Goal: Transaction & Acquisition: Register for event/course

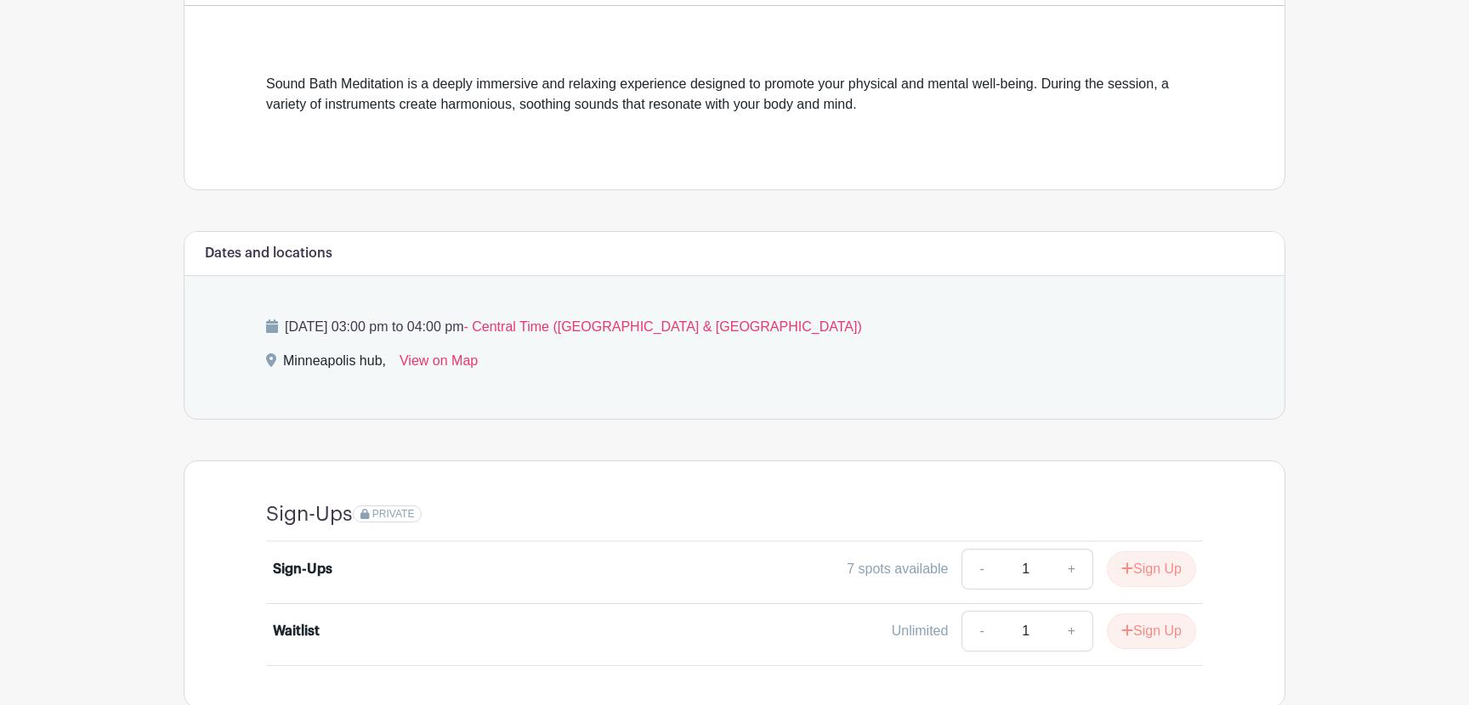
scroll to position [548, 0]
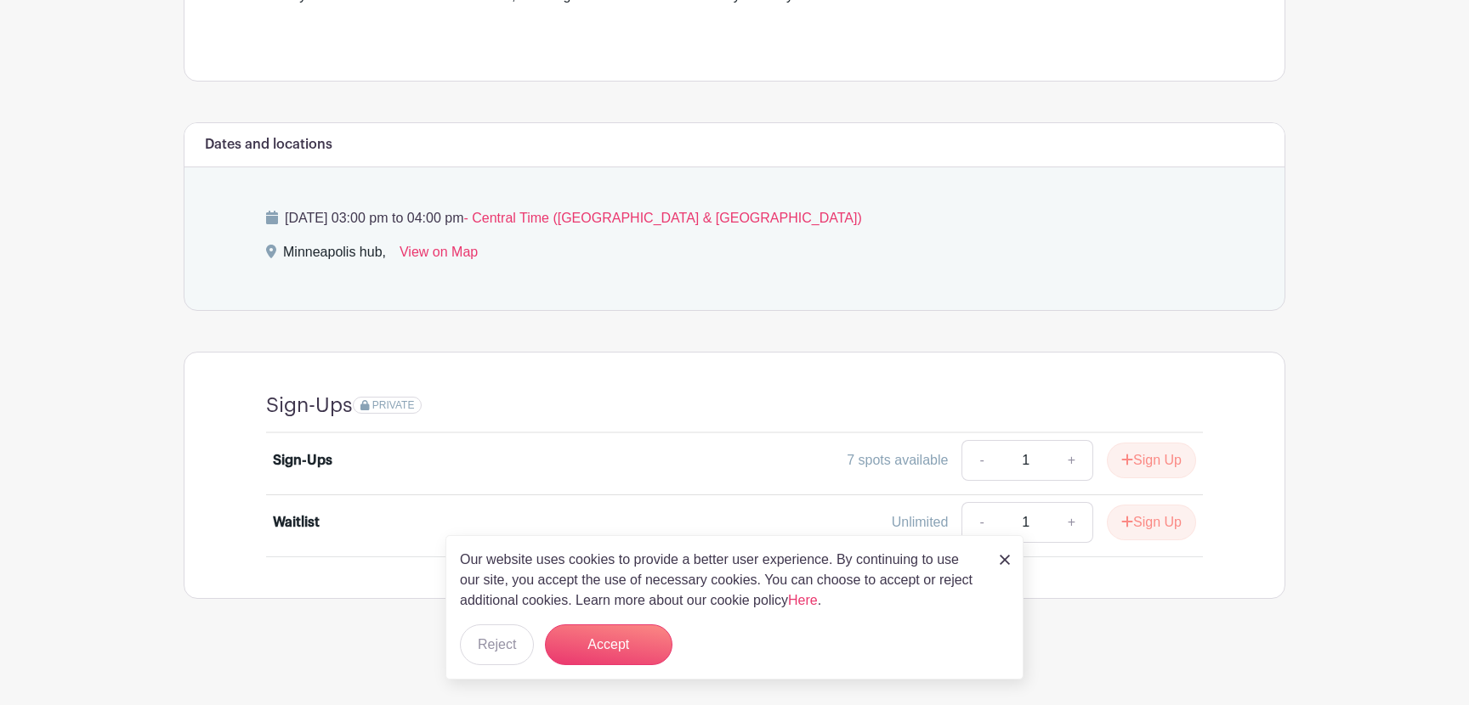
click at [1147, 377] on div "Sign-Ups PRIVATE Sign-Ups 7 spots available - 1 + Sign Up Waitlist Unlimited - …" at bounding box center [734, 476] width 1018 height 246
click at [626, 643] on button "Accept" at bounding box center [608, 645] width 127 height 41
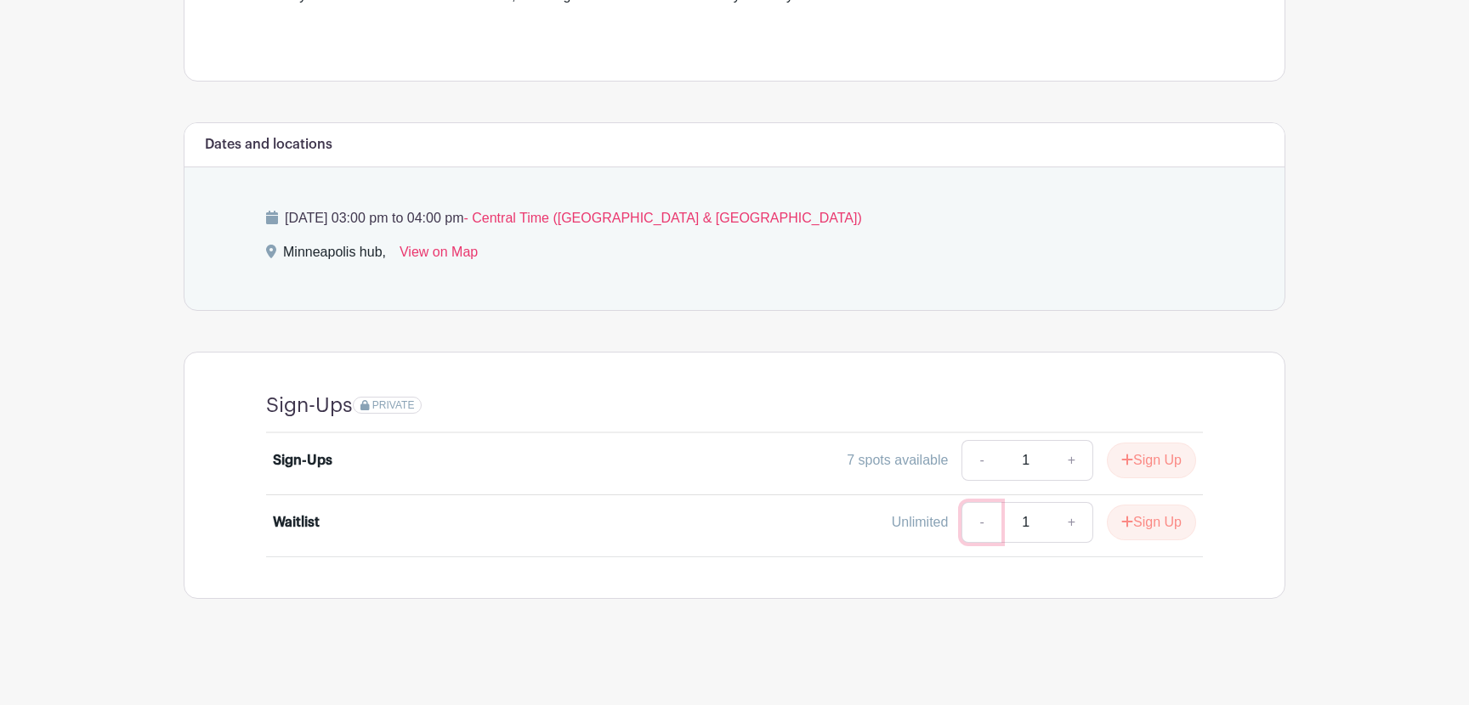
click at [973, 525] on link "-" at bounding box center [980, 522] width 39 height 41
click at [1145, 456] on button "Sign Up" at bounding box center [1151, 461] width 89 height 36
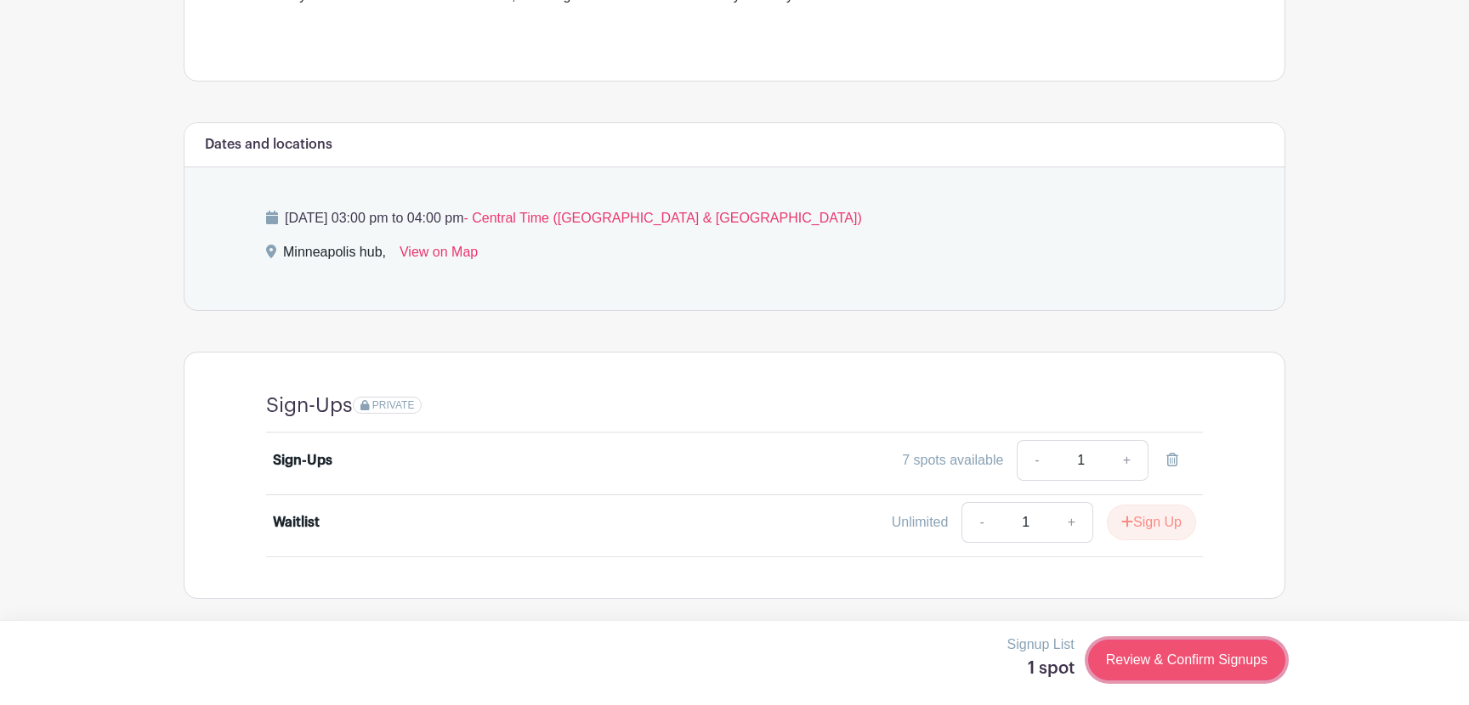
click at [1177, 652] on link "Review & Confirm Signups" at bounding box center [1186, 660] width 197 height 41
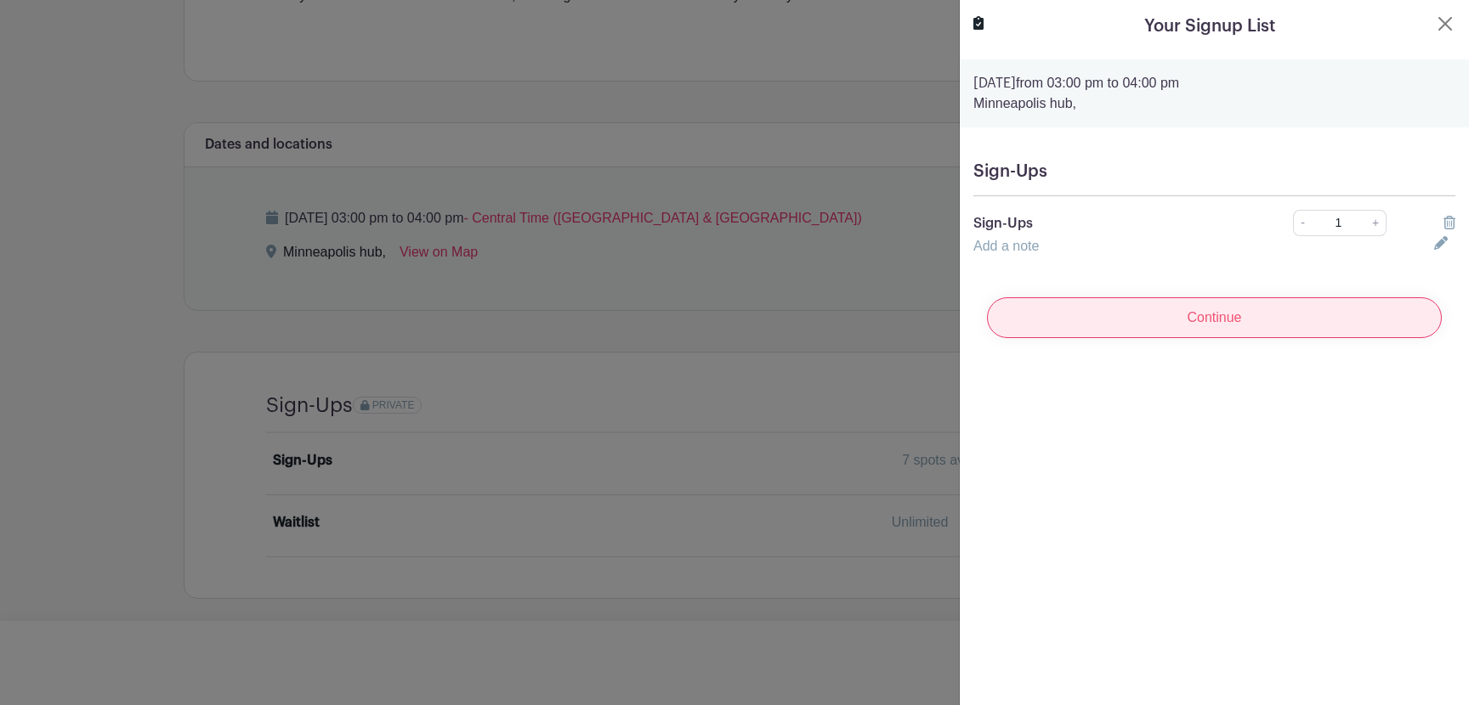
click at [1204, 314] on input "Continue" at bounding box center [1214, 317] width 455 height 41
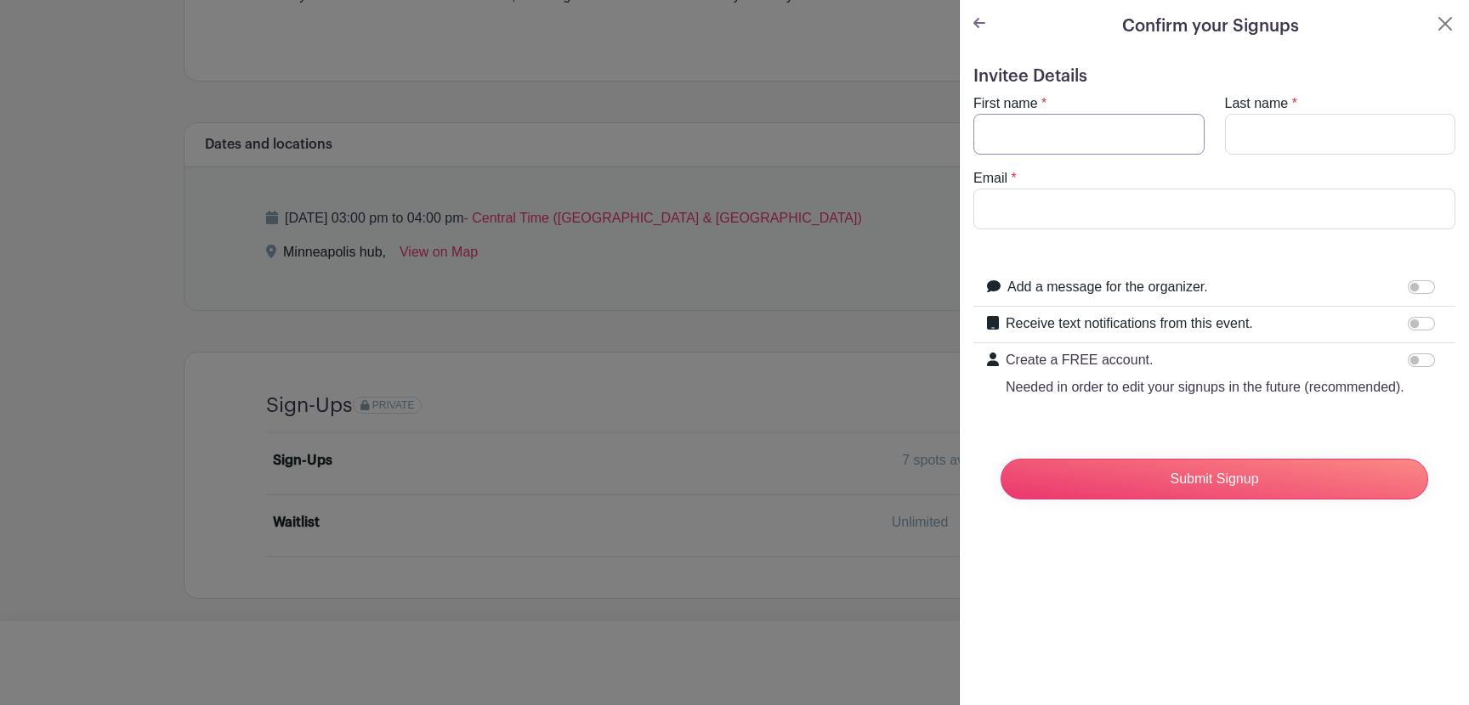
click at [1153, 132] on input "First name" at bounding box center [1088, 134] width 231 height 41
type input "[PERSON_NAME]"
type input "Dintakurthi"
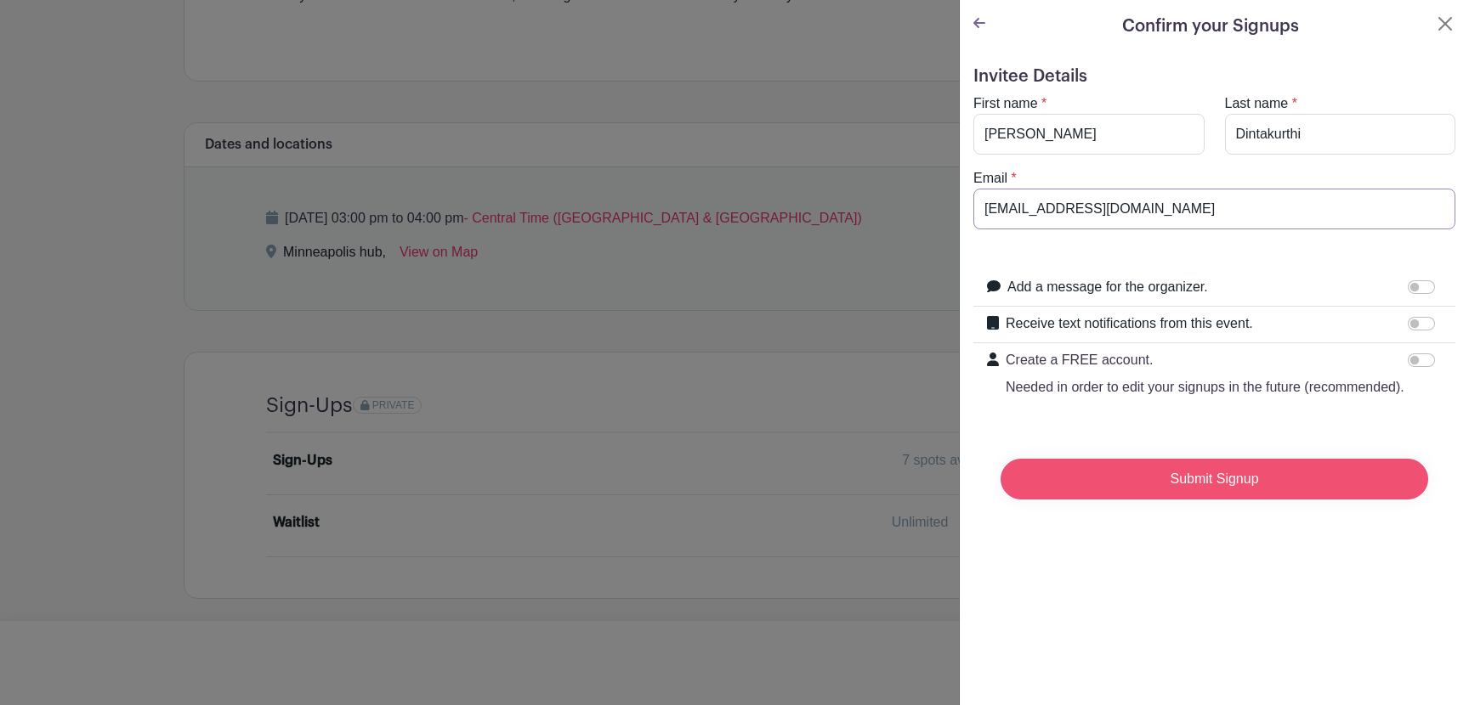
type input "[EMAIL_ADDRESS][DOMAIN_NAME]"
click at [1190, 475] on input "Submit Signup" at bounding box center [1214, 479] width 428 height 41
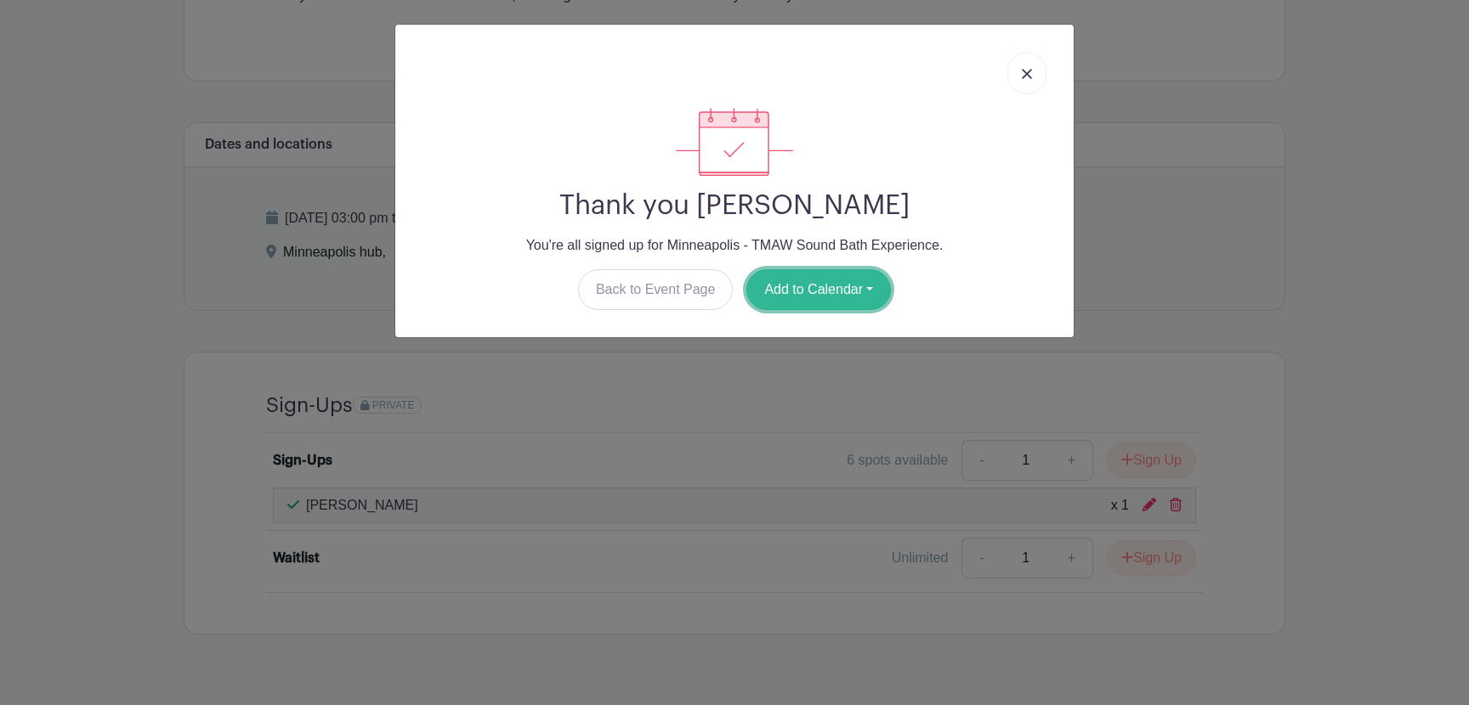
click at [795, 286] on button "Add to Calendar" at bounding box center [818, 289] width 144 height 41
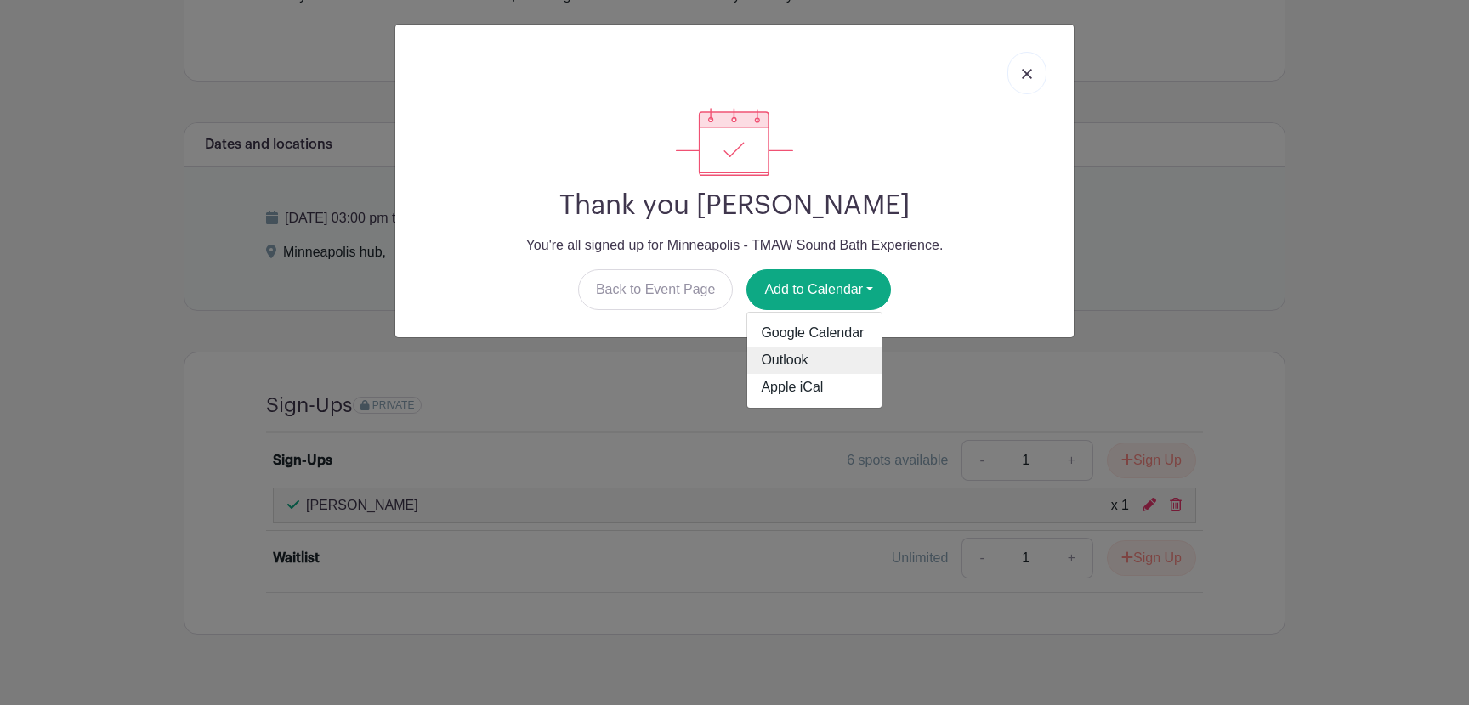
click at [801, 360] on link "Outlook" at bounding box center [814, 360] width 134 height 27
click at [1028, 73] on img at bounding box center [1027, 74] width 10 height 10
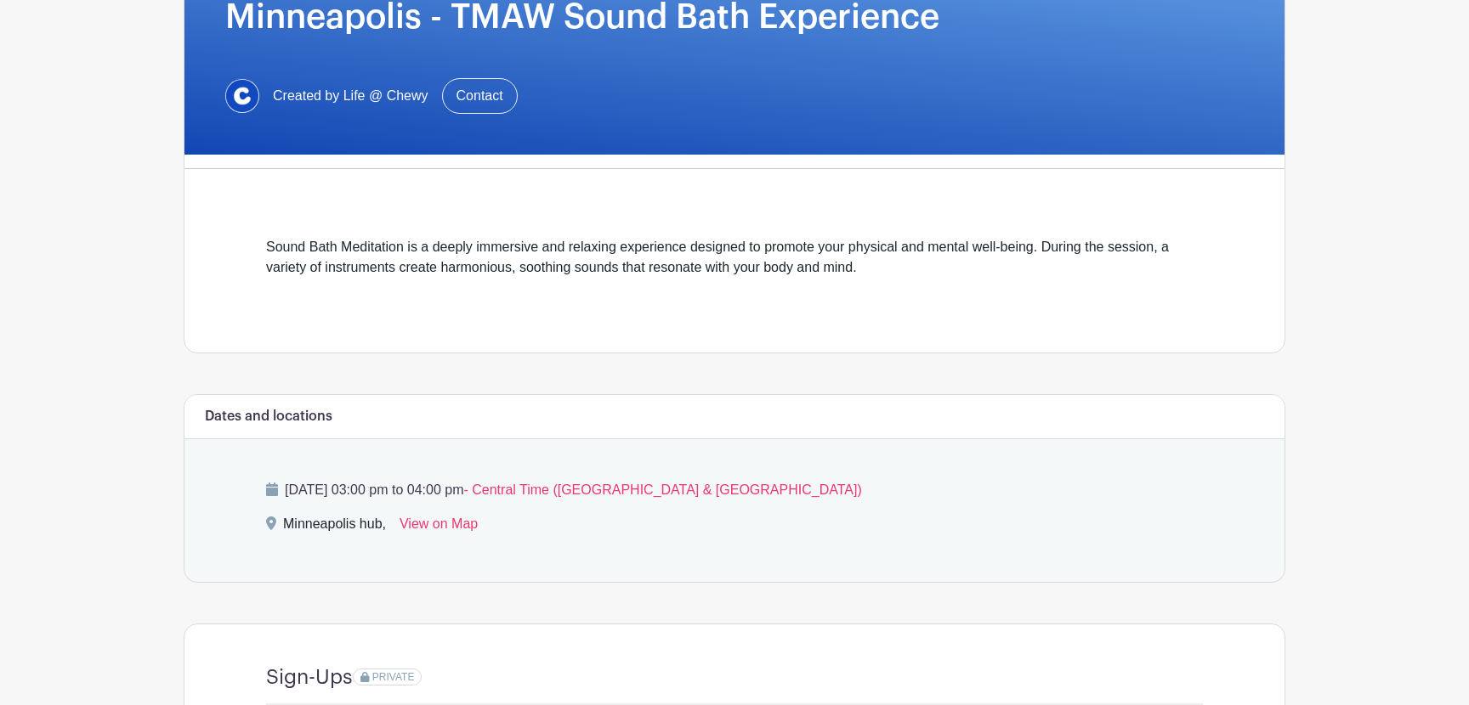
scroll to position [303, 0]
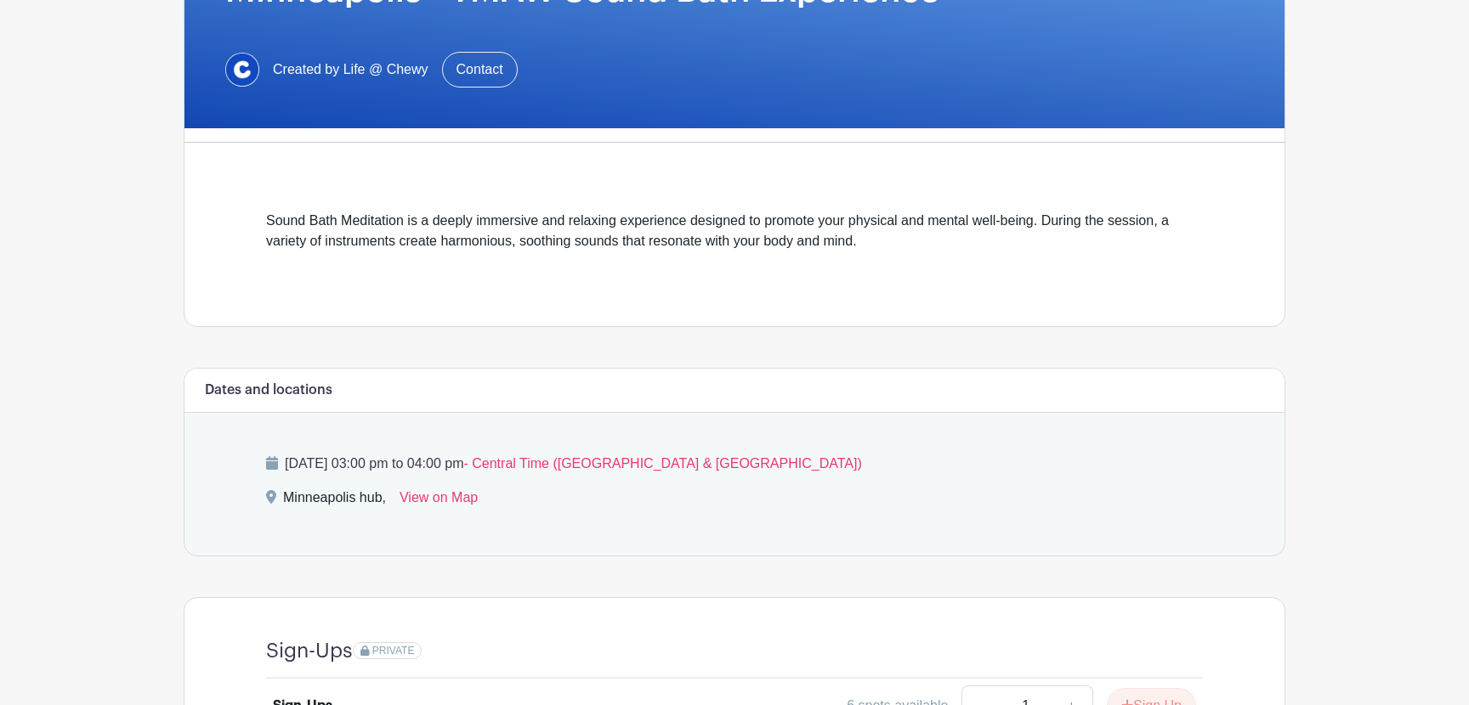
click at [919, 220] on div "Sound Bath Meditation is a deeply immersive and relaxing experience designed to…" at bounding box center [734, 241] width 937 height 61
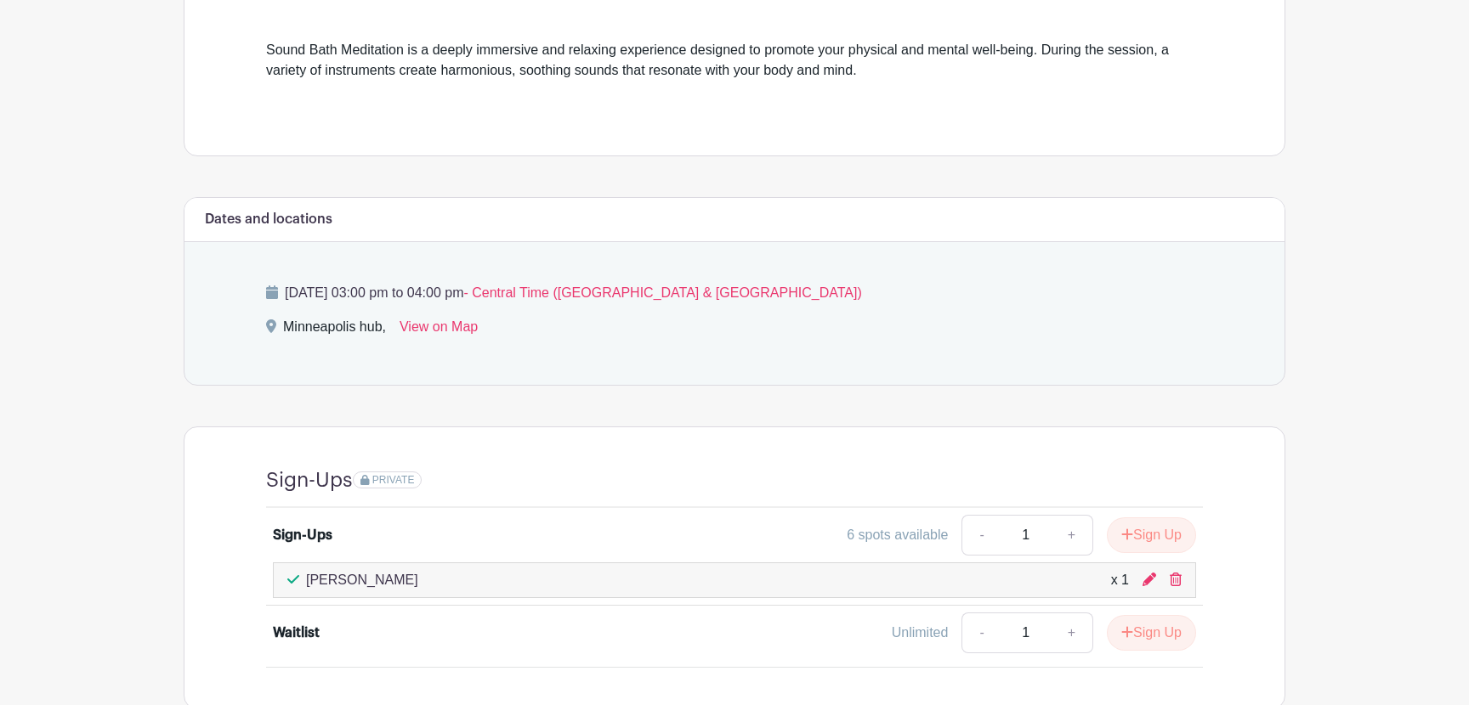
scroll to position [474, 0]
click at [467, 325] on link "View on Map" at bounding box center [438, 329] width 78 height 27
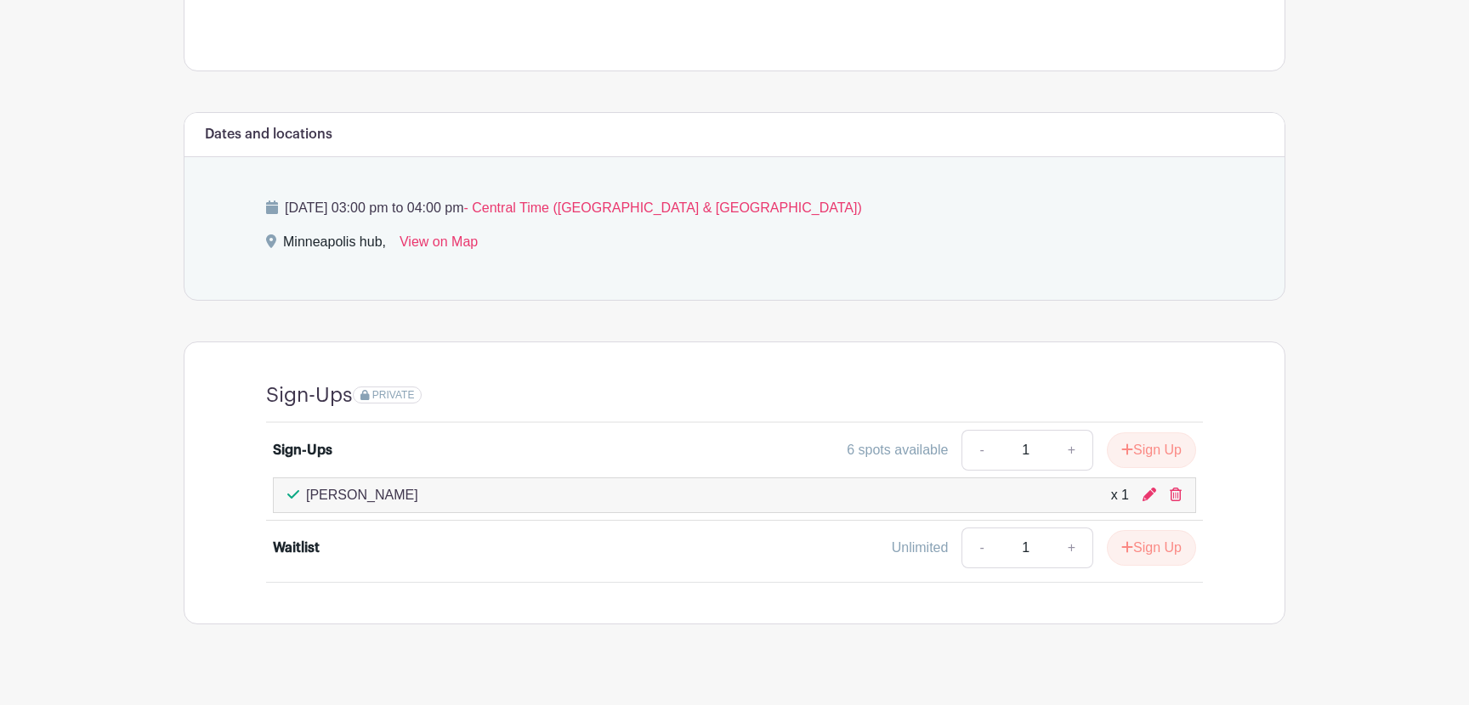
scroll to position [560, 0]
